Goal: Transaction & Acquisition: Book appointment/travel/reservation

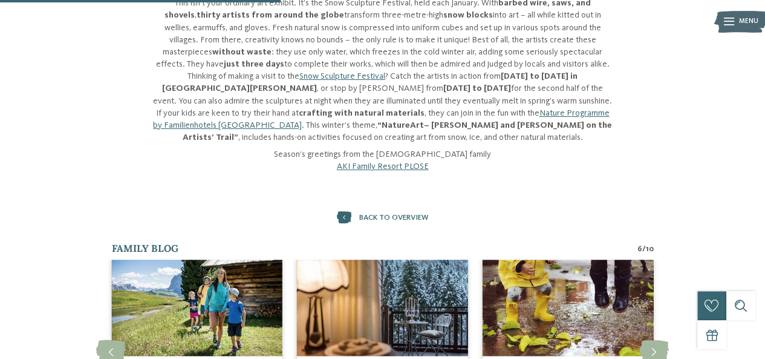
scroll to position [242, 0]
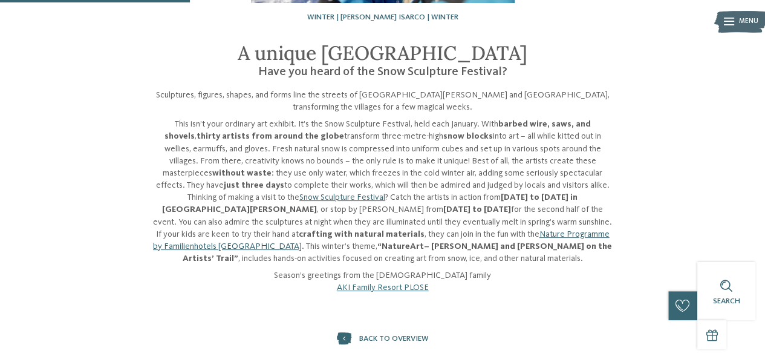
click at [560, 230] on link "Nature Programme by Familienhotels [GEOGRAPHIC_DATA]" at bounding box center [381, 240] width 457 height 21
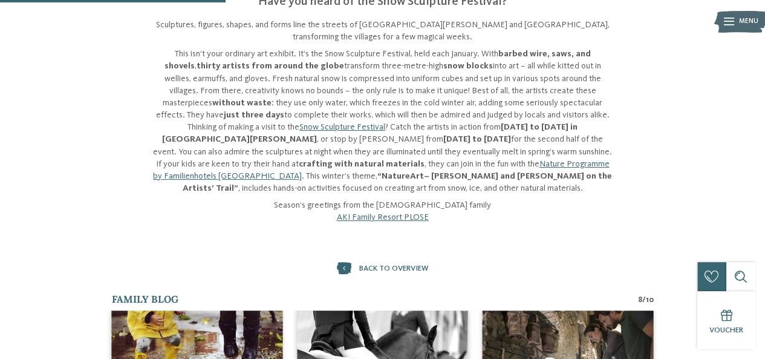
scroll to position [423, 0]
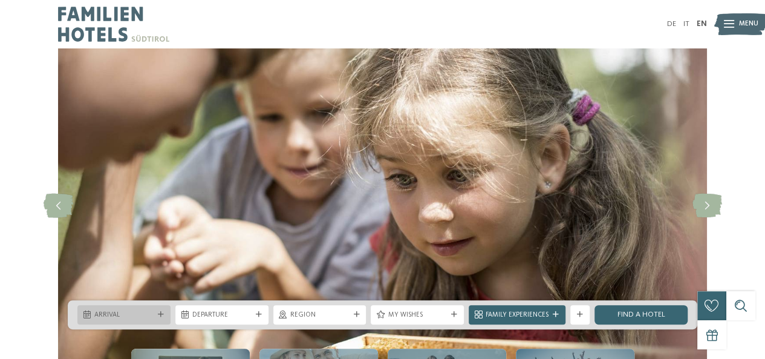
click at [156, 316] on div at bounding box center [161, 315] width 10 height 6
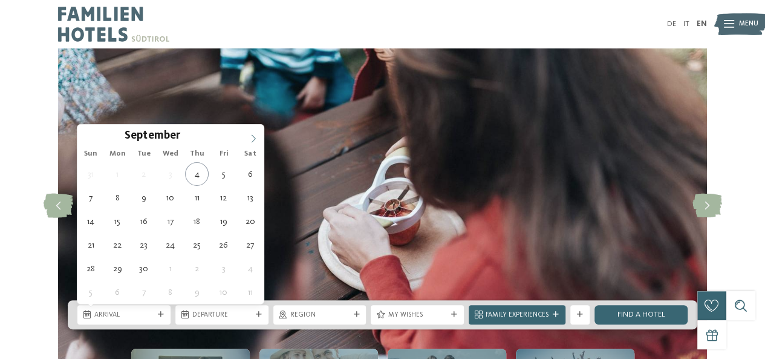
click at [256, 141] on icon at bounding box center [253, 138] width 8 height 8
type input "****"
click at [256, 142] on span at bounding box center [253, 135] width 21 height 21
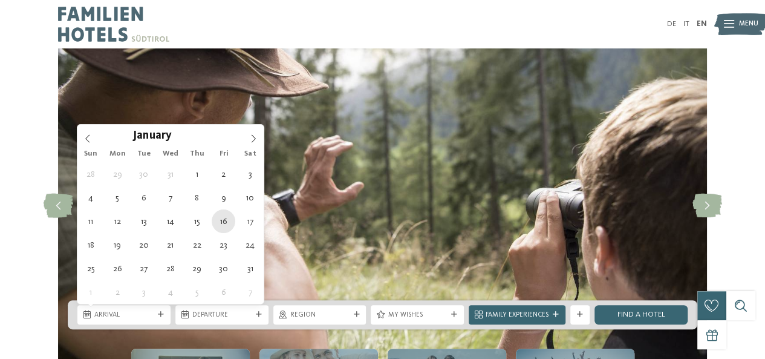
type div "[DATE]"
type input "****"
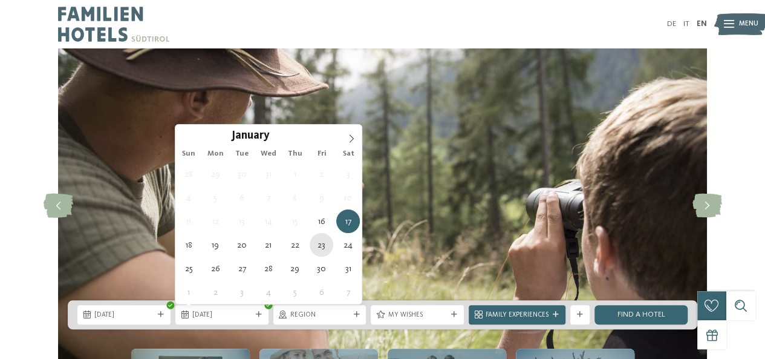
type div "[DATE]"
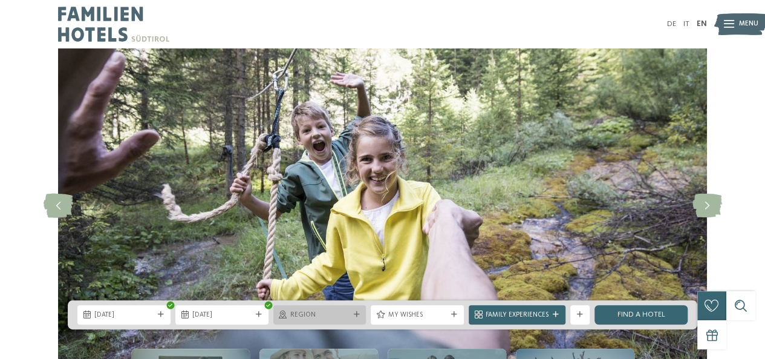
click at [356, 313] on icon at bounding box center [356, 315] width 6 height 6
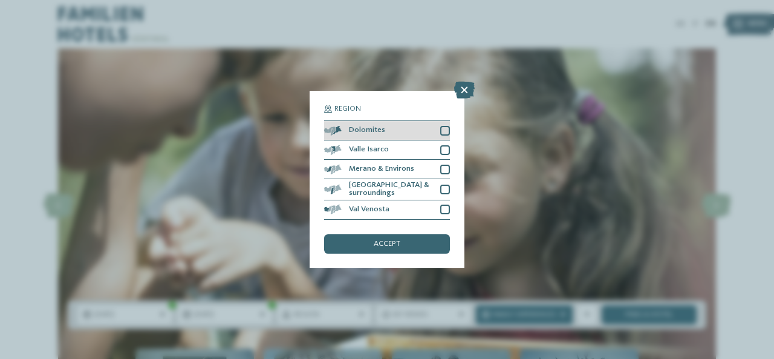
click at [443, 132] on div at bounding box center [445, 131] width 10 height 10
click at [416, 246] on div "accept" at bounding box center [387, 243] width 126 height 19
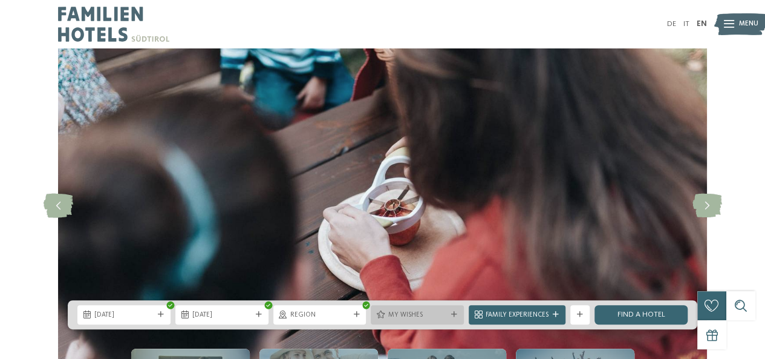
click at [458, 313] on div at bounding box center [454, 315] width 10 height 6
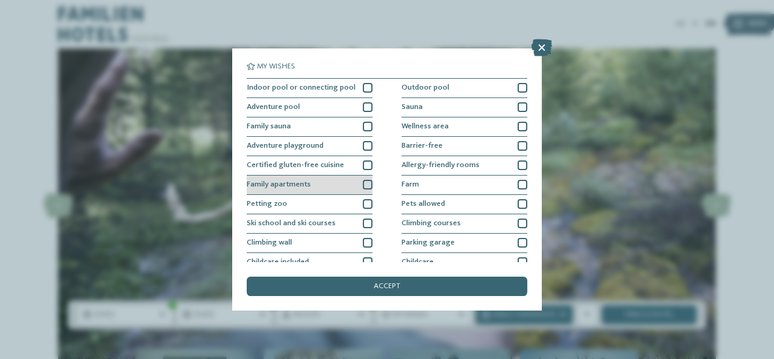
click at [367, 186] on div at bounding box center [368, 185] width 10 height 10
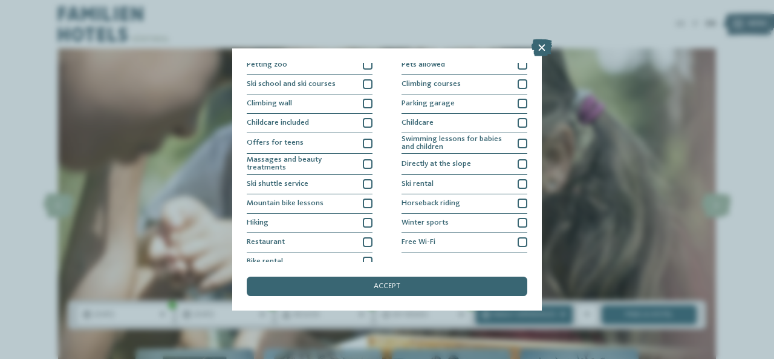
scroll to position [148, 0]
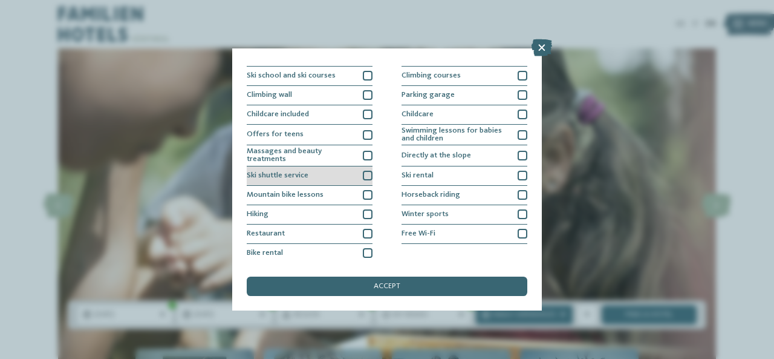
click at [365, 176] on div at bounding box center [368, 176] width 10 height 10
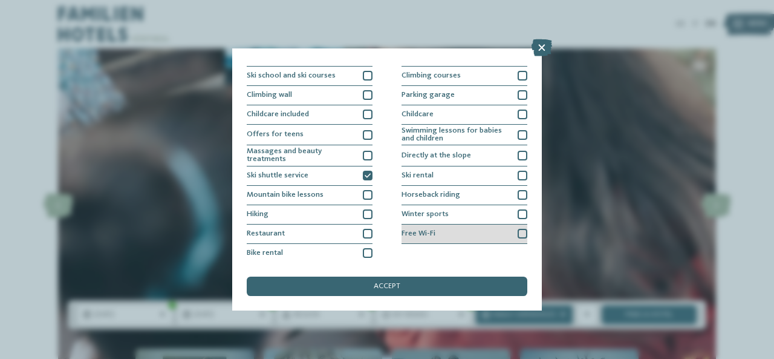
click at [518, 232] on div at bounding box center [523, 234] width 10 height 10
click at [511, 215] on div "Winter sports" at bounding box center [465, 214] width 126 height 19
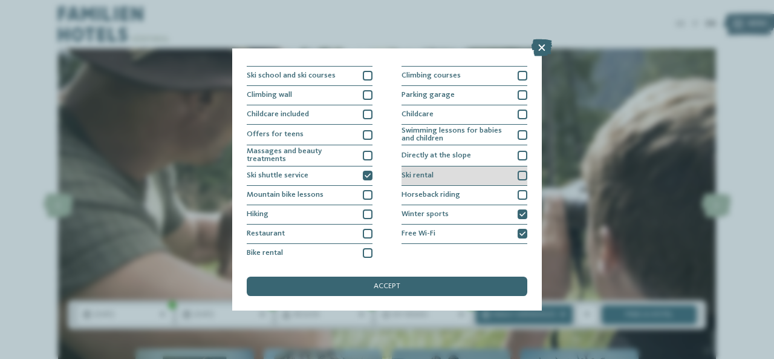
click at [518, 175] on div at bounding box center [523, 176] width 10 height 10
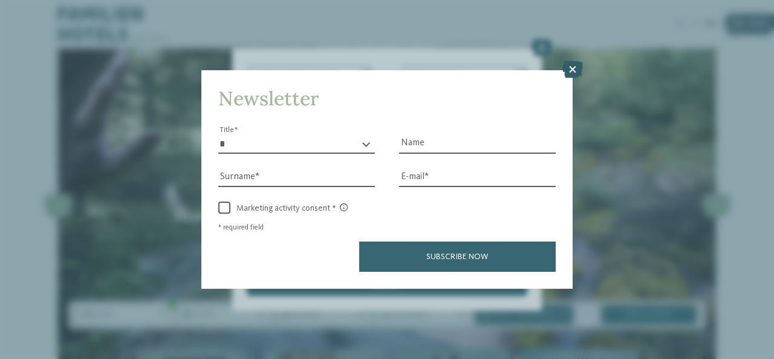
click at [569, 74] on icon at bounding box center [573, 69] width 21 height 17
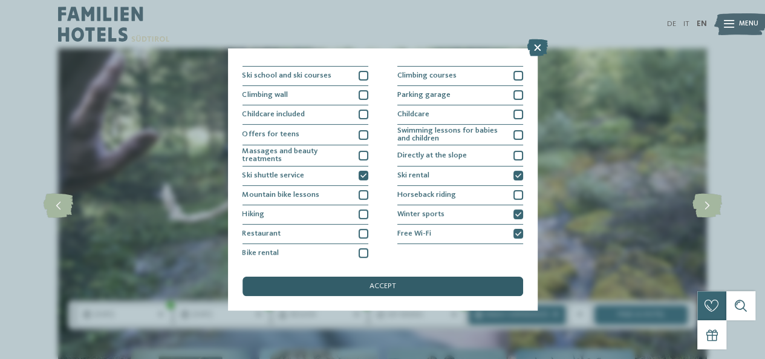
click at [378, 290] on span "accept" at bounding box center [383, 286] width 27 height 8
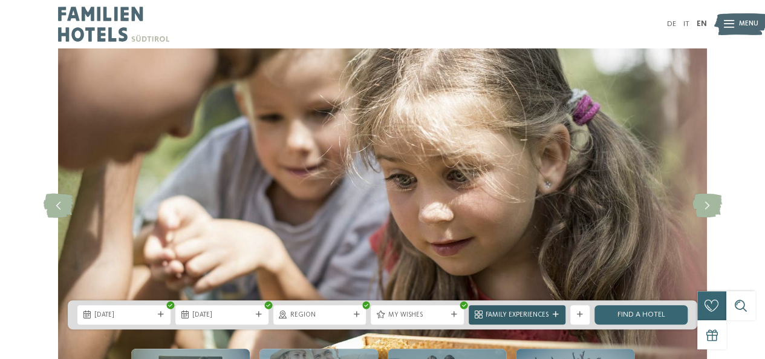
click at [558, 315] on icon at bounding box center [556, 315] width 6 height 6
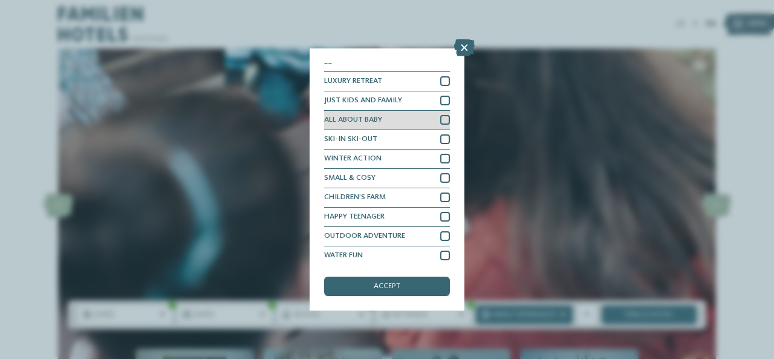
scroll to position [10, 0]
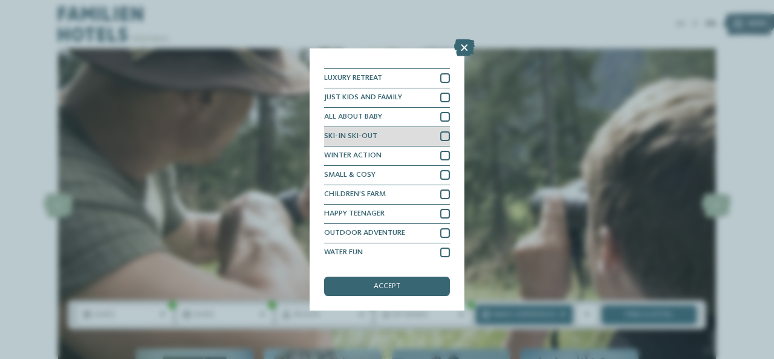
click at [440, 137] on div at bounding box center [445, 136] width 10 height 10
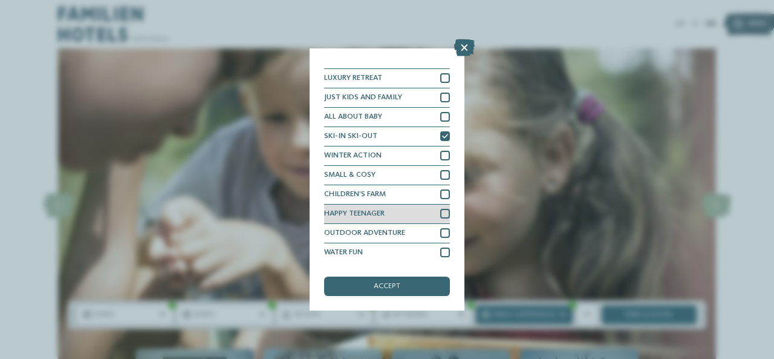
click at [440, 214] on div at bounding box center [445, 214] width 10 height 10
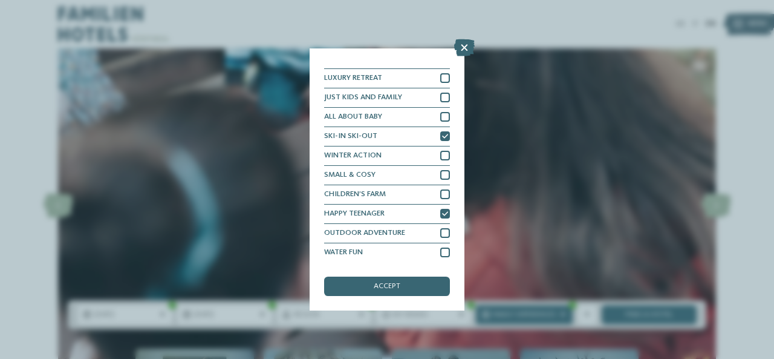
click at [409, 287] on div "accept" at bounding box center [387, 285] width 126 height 19
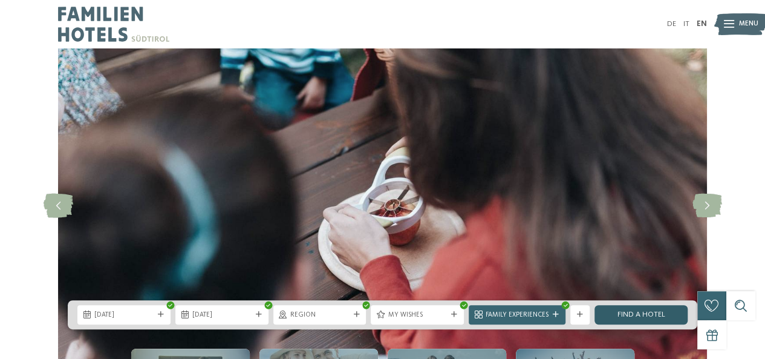
click at [634, 315] on link "Find a hotel" at bounding box center [641, 314] width 93 height 19
